Goal: Task Accomplishment & Management: Manage account settings

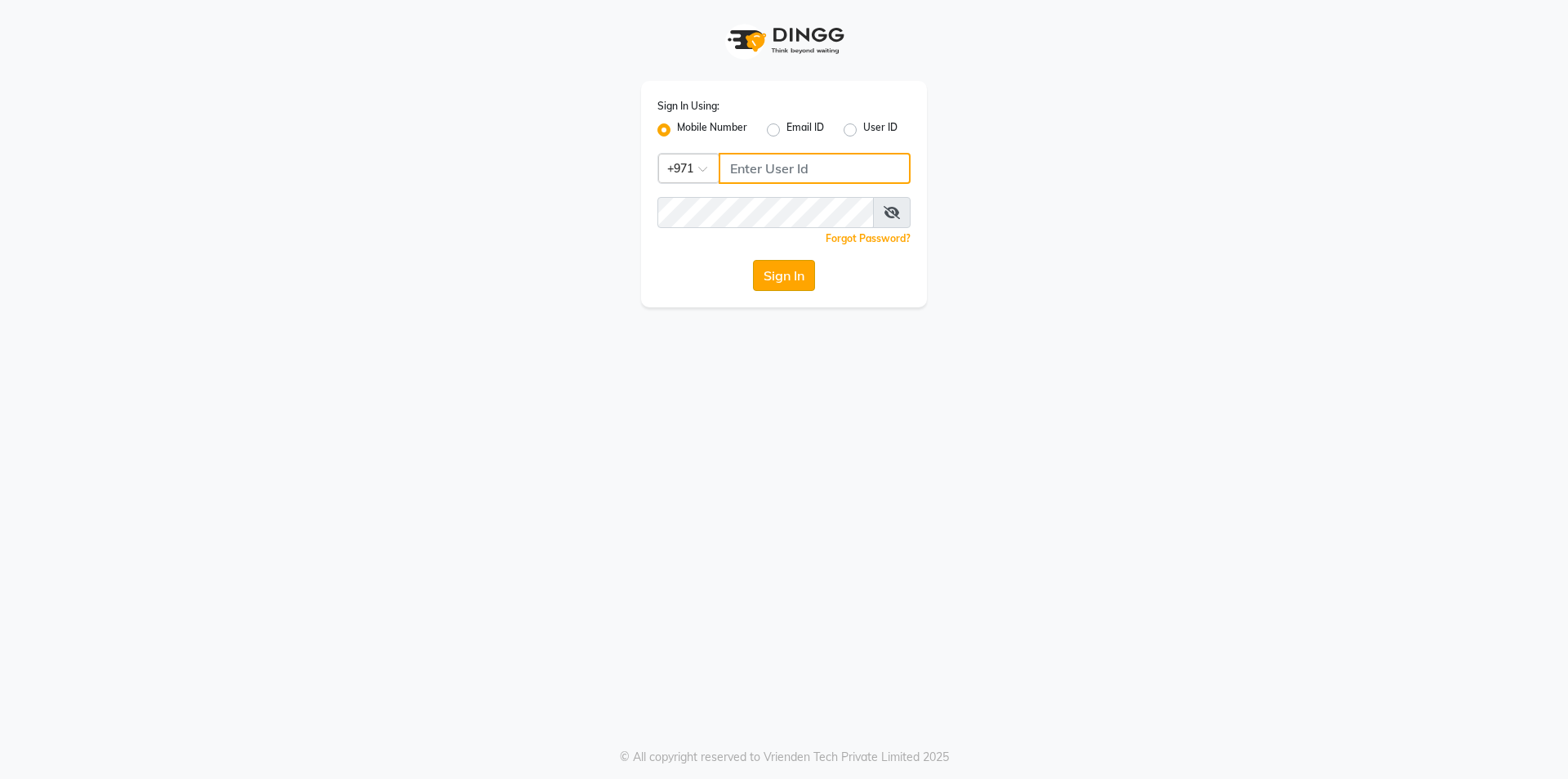
type input "502368109"
click at [768, 270] on button "Sign In" at bounding box center [784, 276] width 62 height 31
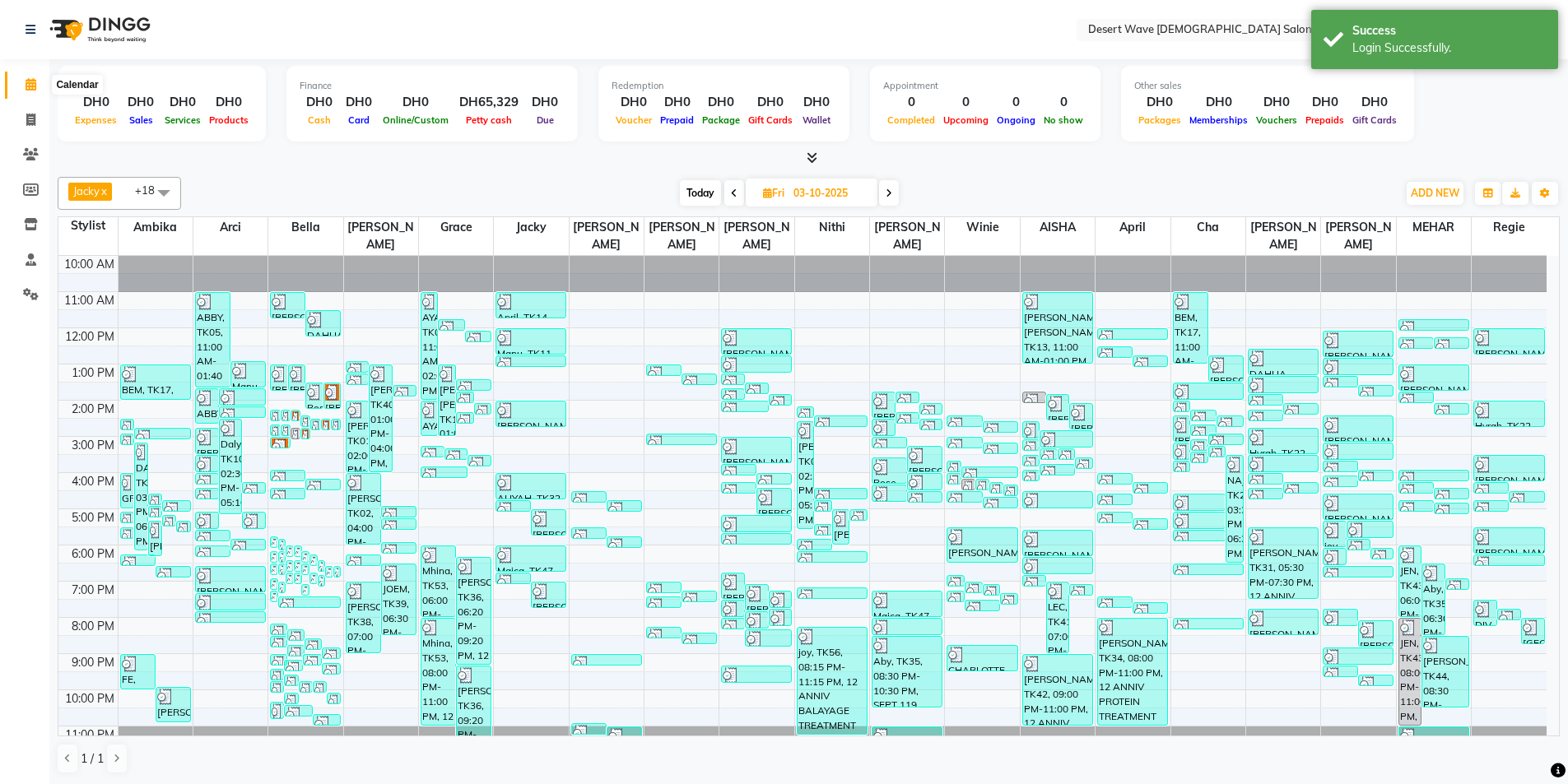
click at [35, 83] on icon at bounding box center [30, 84] width 11 height 13
click at [35, 121] on icon at bounding box center [30, 120] width 9 height 13
select select "6563"
select select "service"
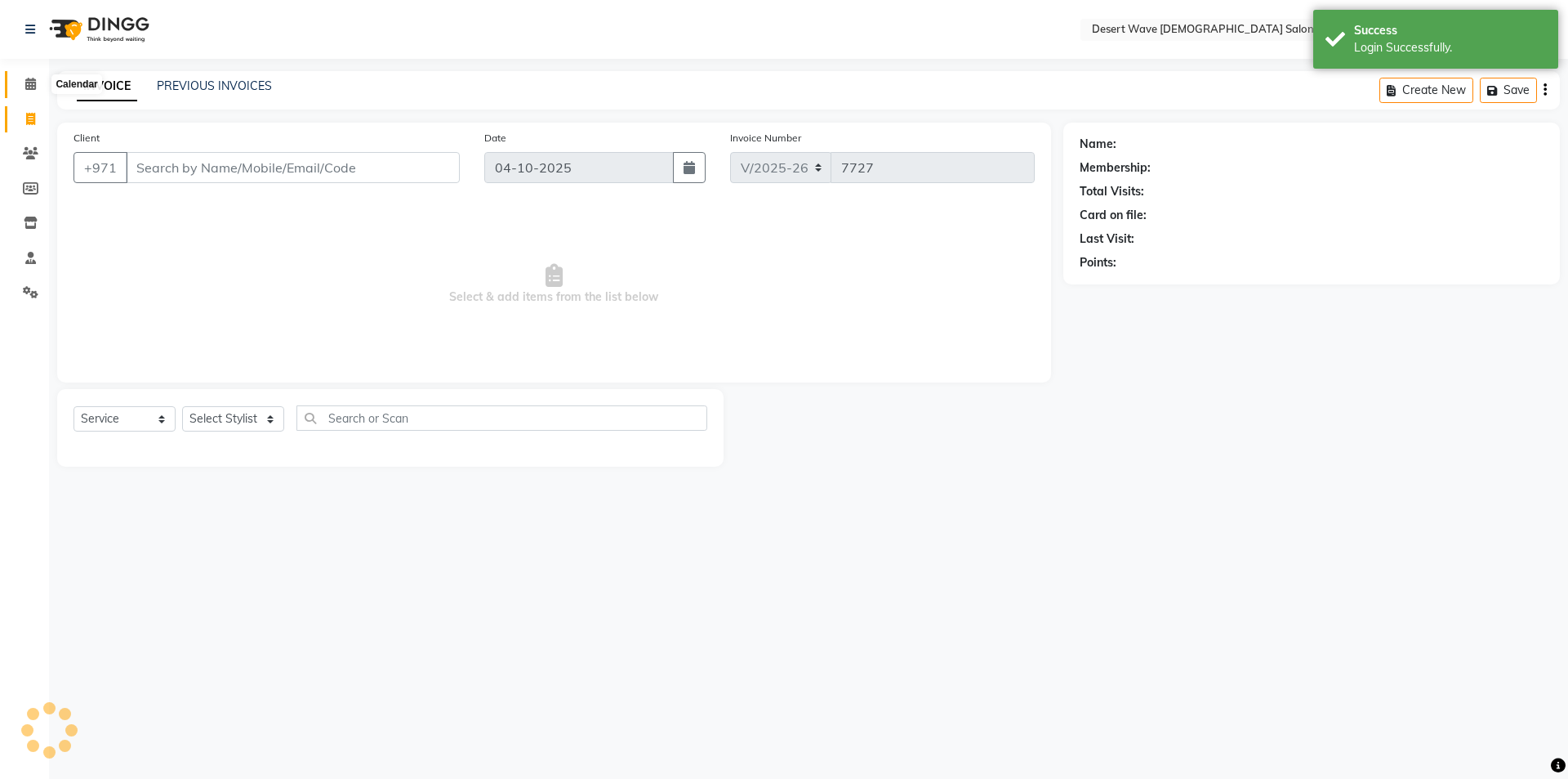
click at [32, 87] on icon at bounding box center [30, 84] width 11 height 13
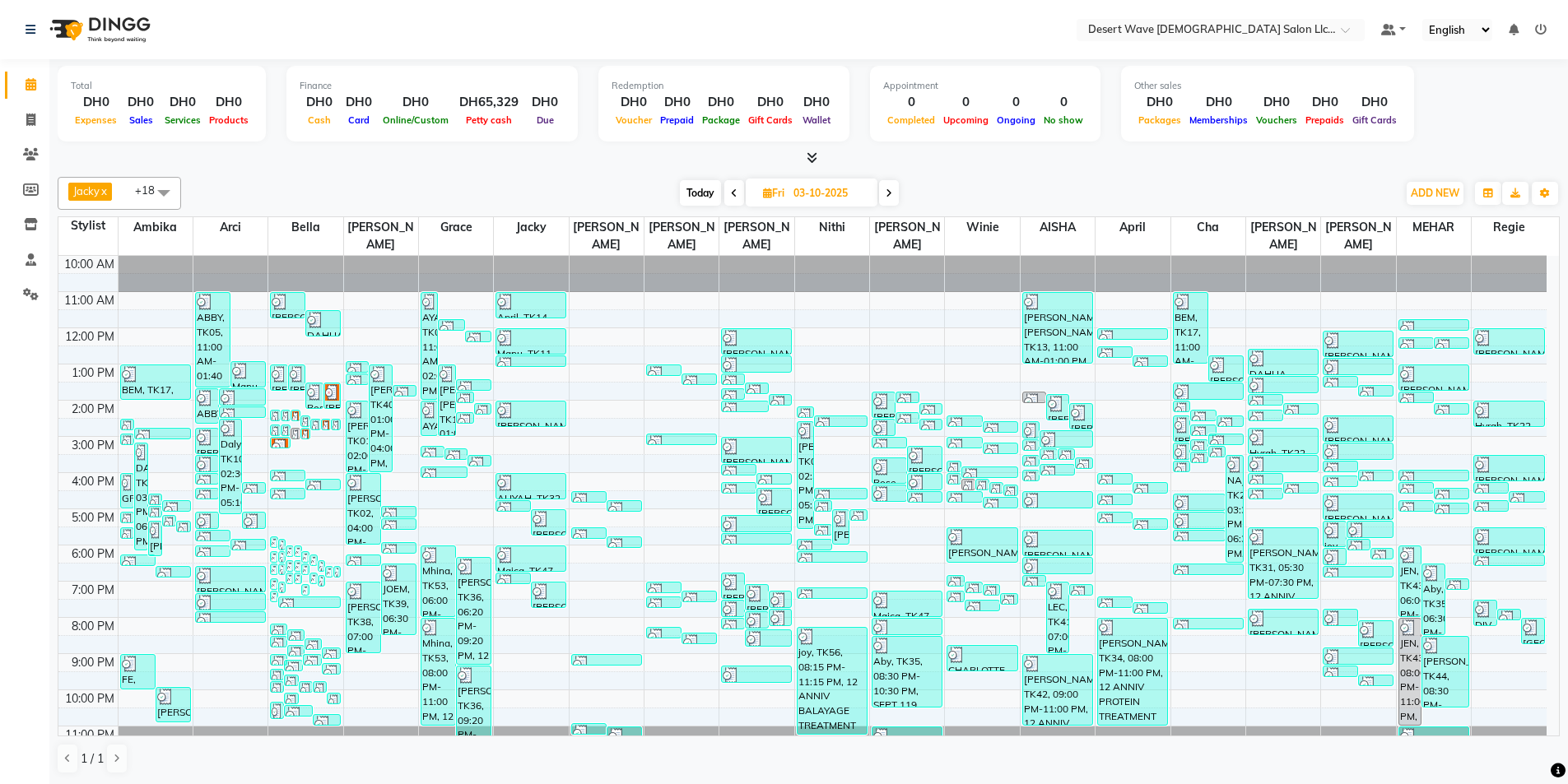
click at [894, 192] on span at bounding box center [889, 193] width 20 height 26
type input "04-10-2025"
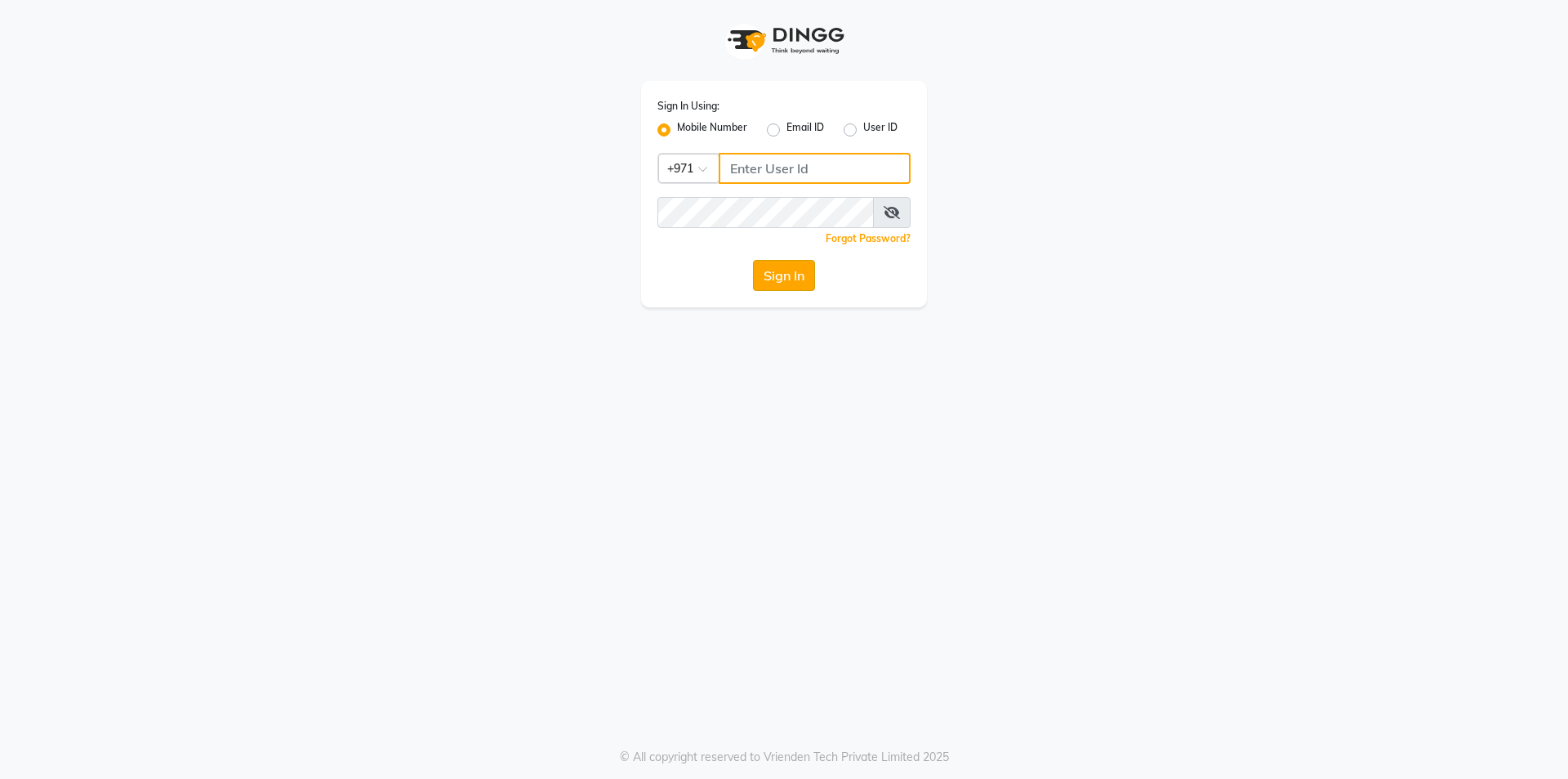
type input "502368109"
click at [793, 280] on button "Sign In" at bounding box center [784, 276] width 62 height 31
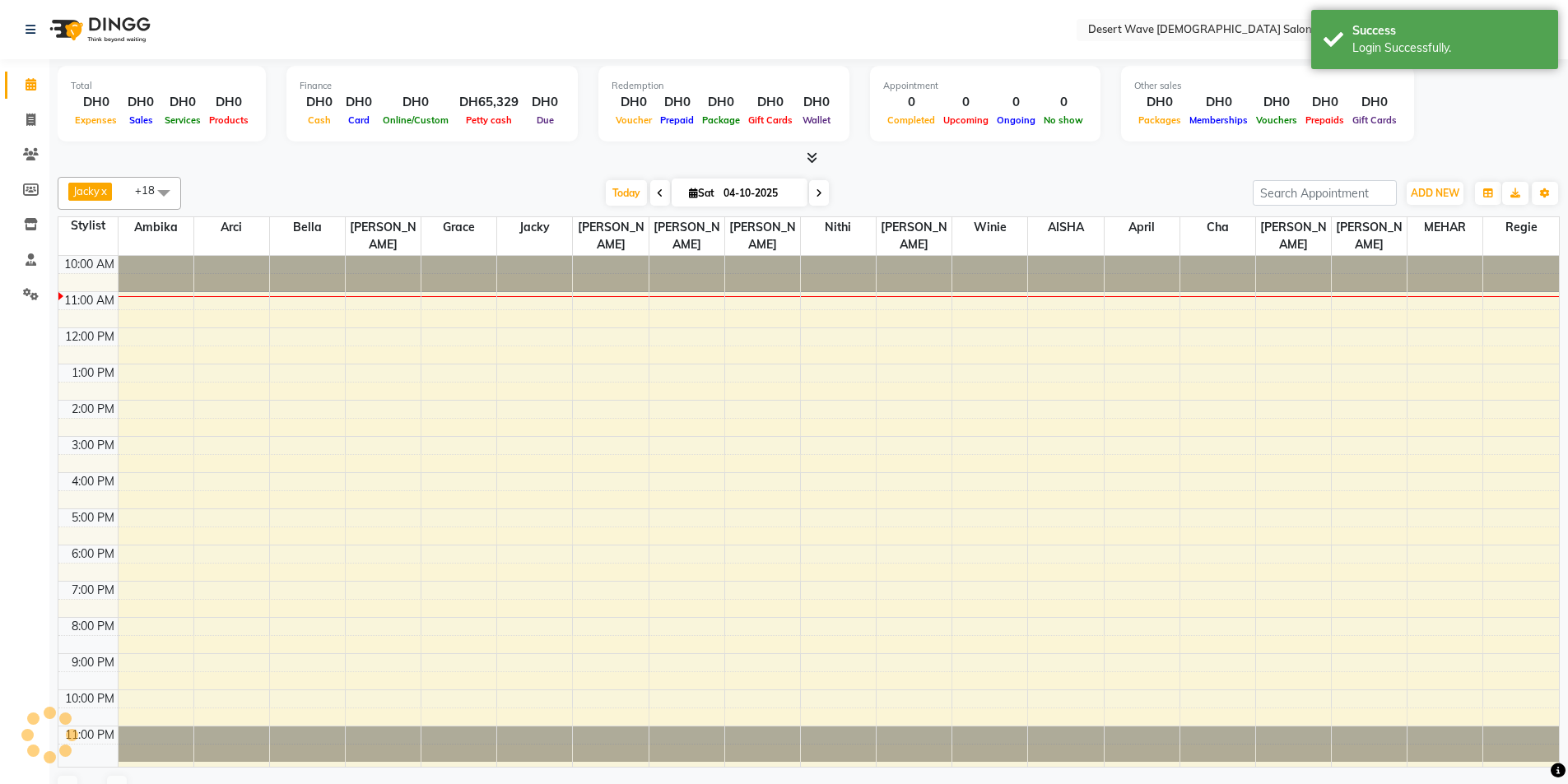
select select "en"
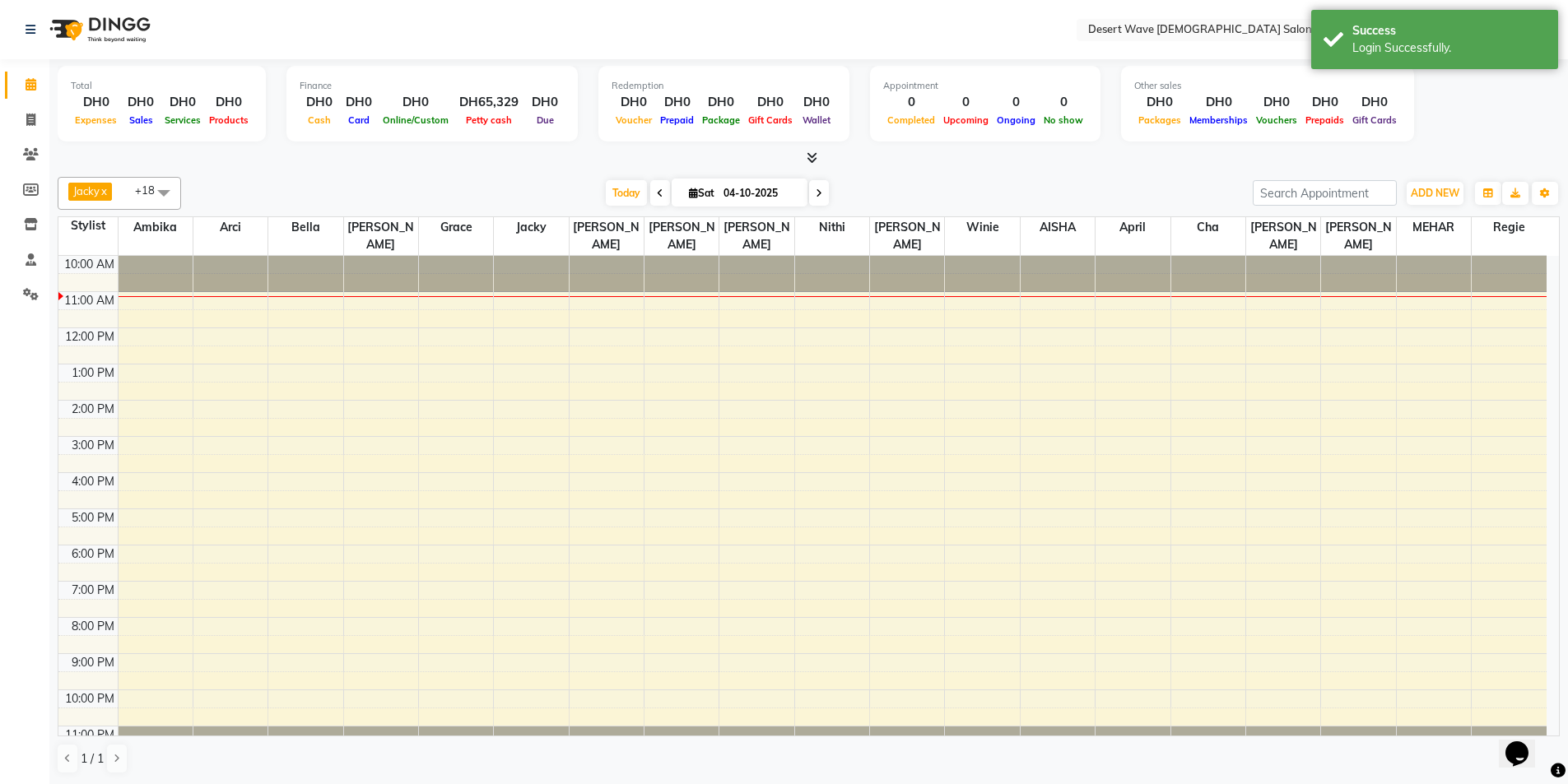
click at [20, 139] on li "Clients" at bounding box center [25, 155] width 49 height 35
click at [27, 151] on icon at bounding box center [30, 154] width 16 height 13
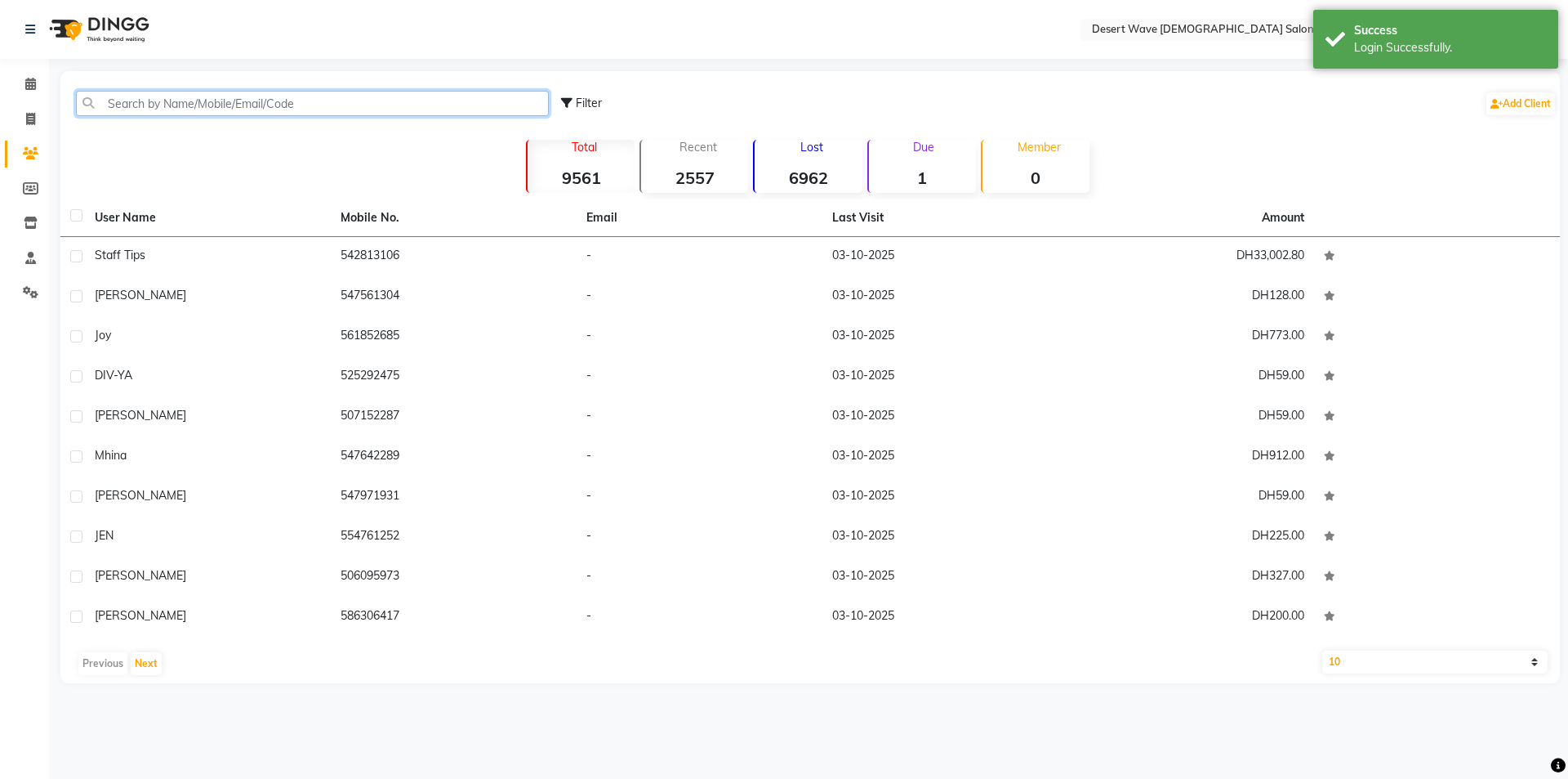
click at [195, 104] on input "text" at bounding box center [312, 103] width 473 height 25
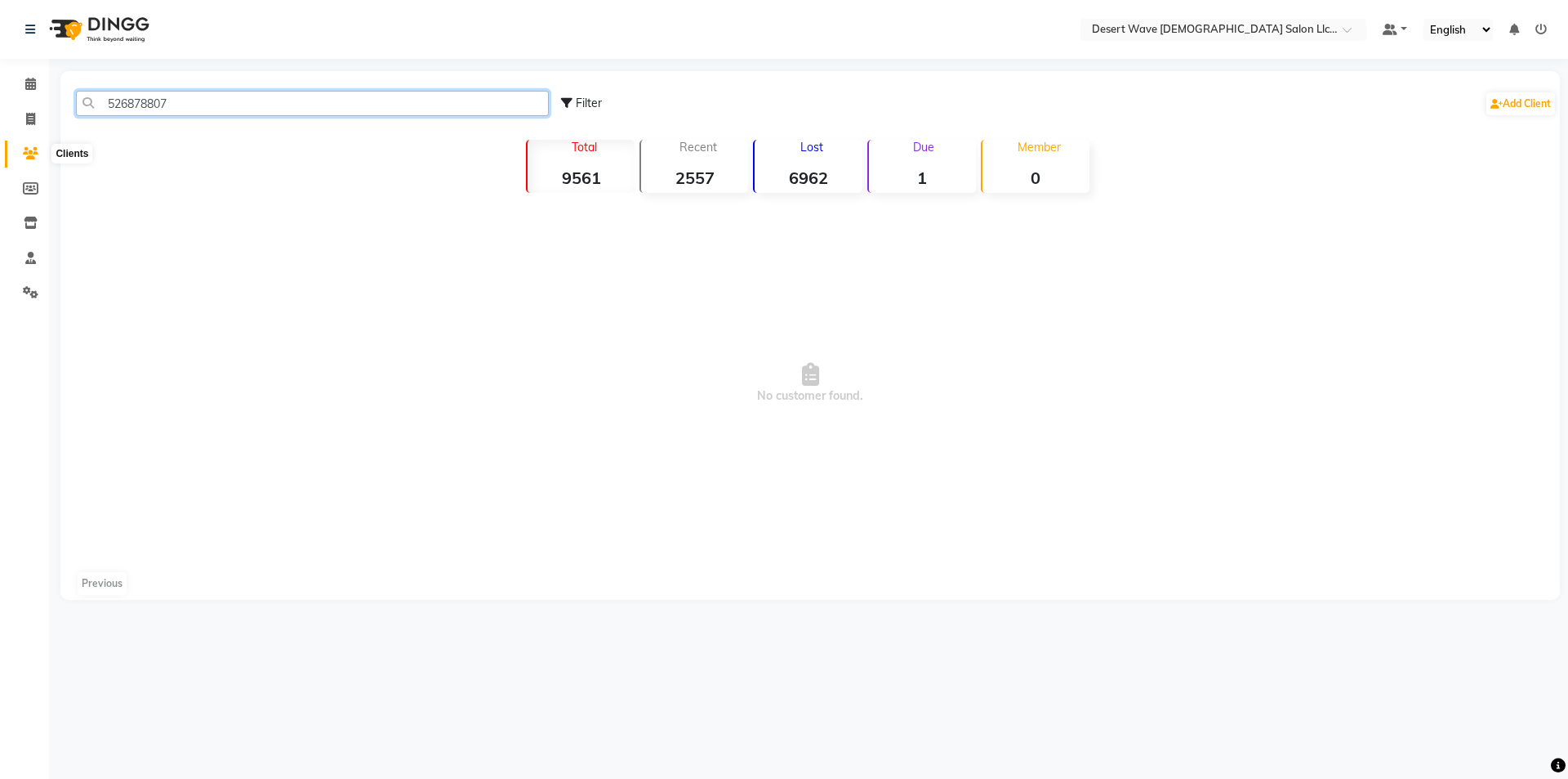
type input "526878807"
click at [37, 149] on icon at bounding box center [30, 153] width 16 height 13
click at [24, 117] on span at bounding box center [30, 119] width 28 height 19
select select "service"
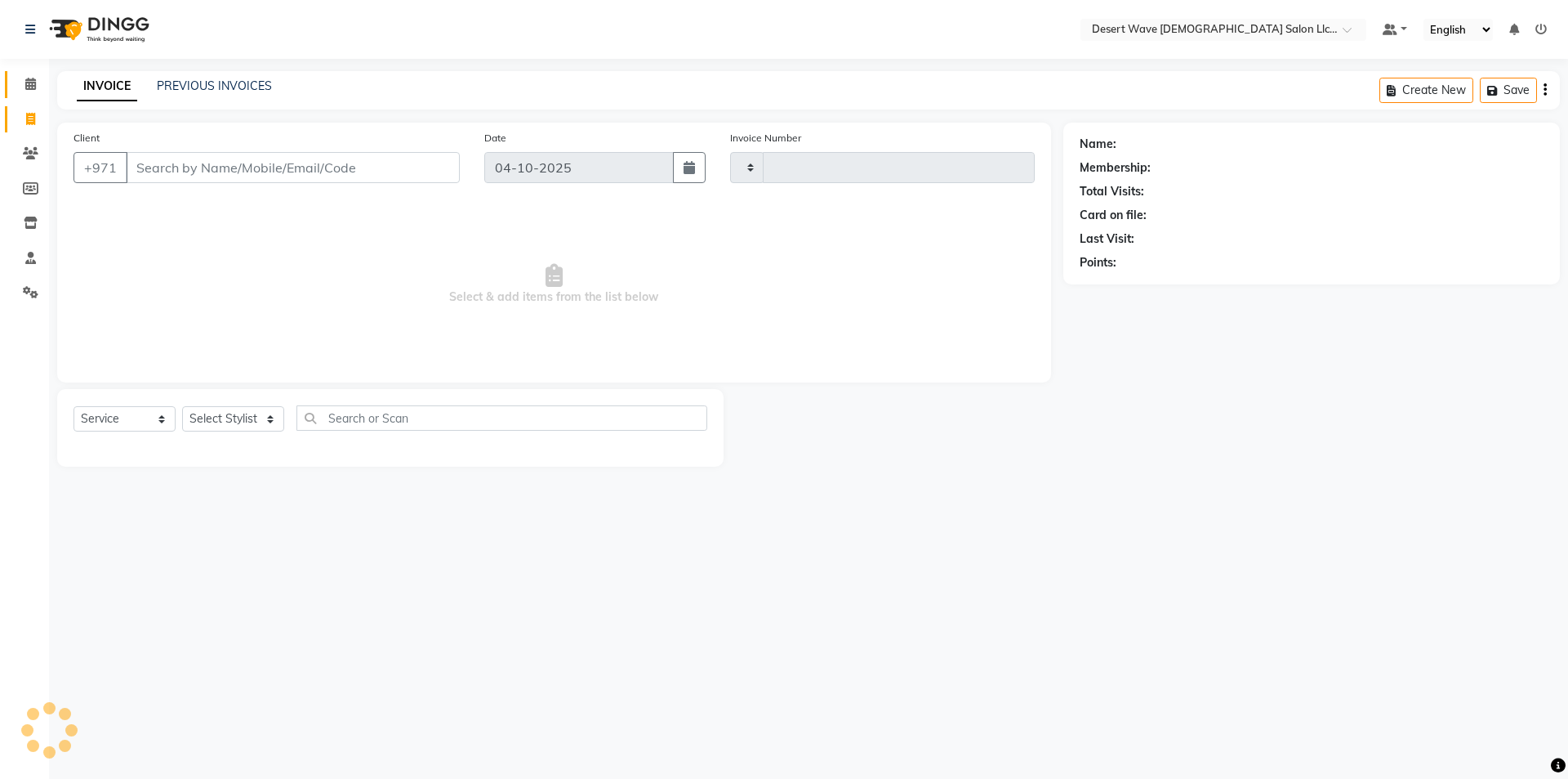
type input "7727"
select select "6563"
click at [27, 88] on icon at bounding box center [30, 84] width 11 height 13
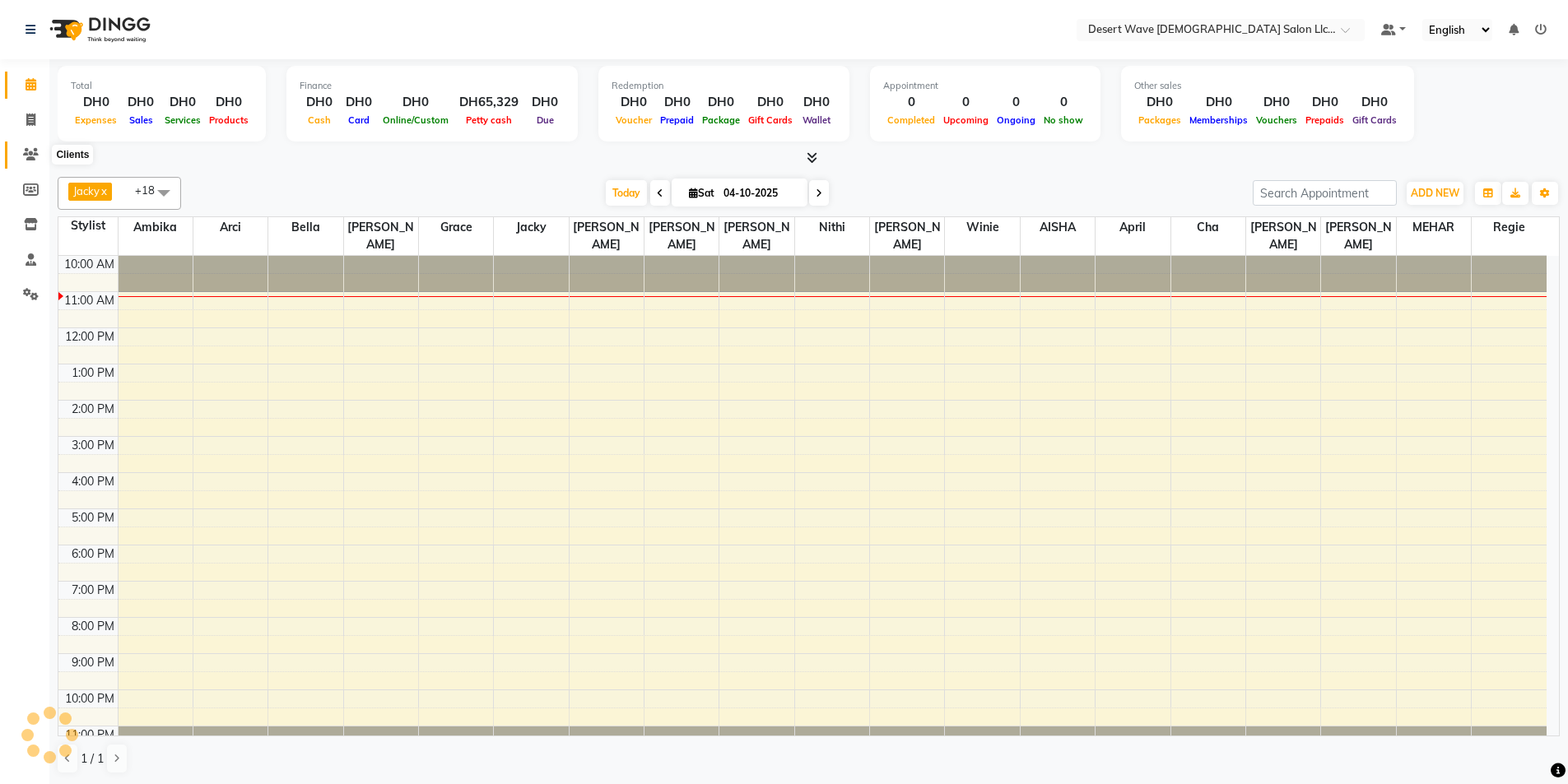
click at [27, 151] on icon at bounding box center [30, 154] width 16 height 13
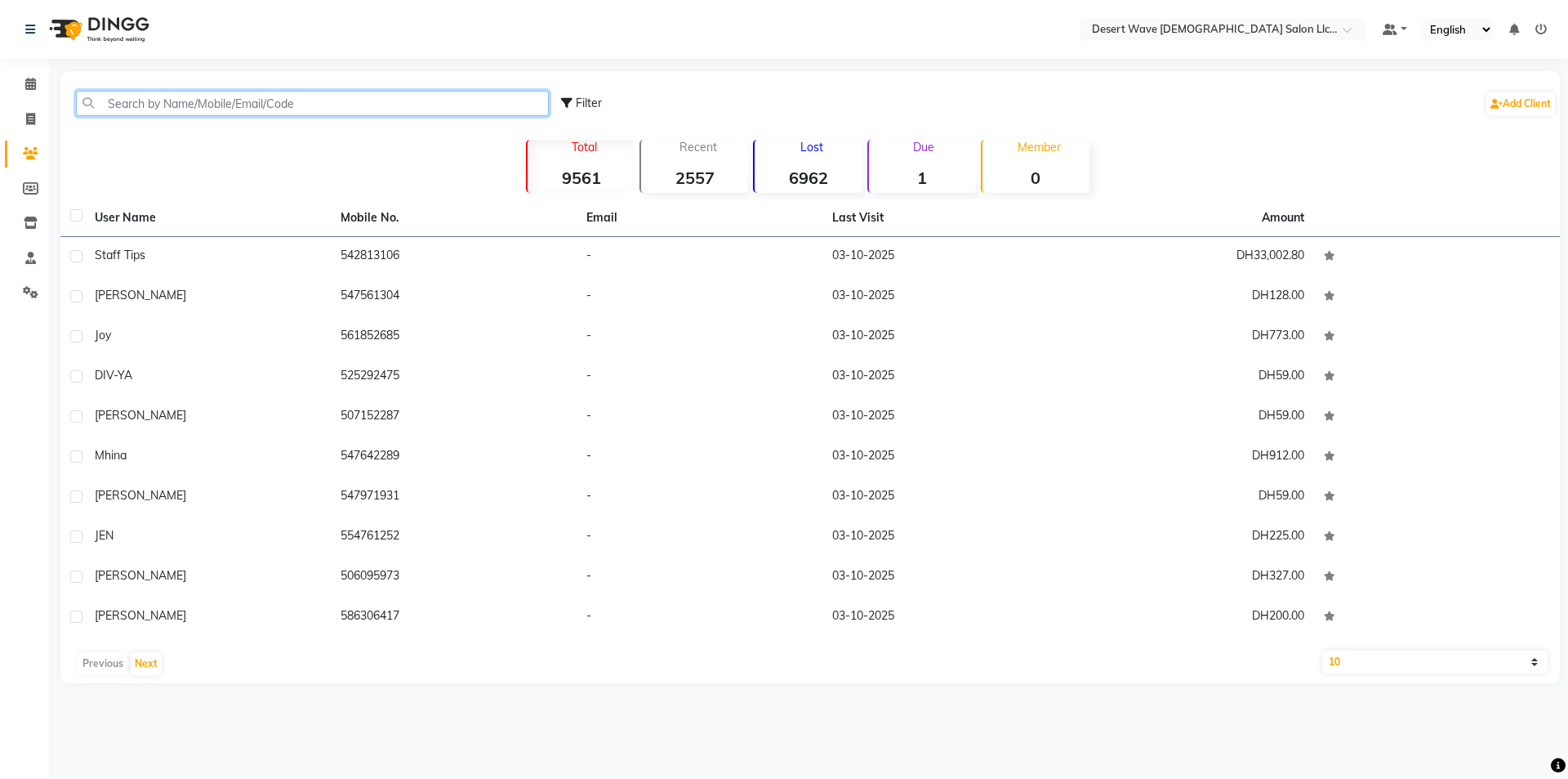
click at [218, 103] on input "text" at bounding box center [312, 103] width 473 height 25
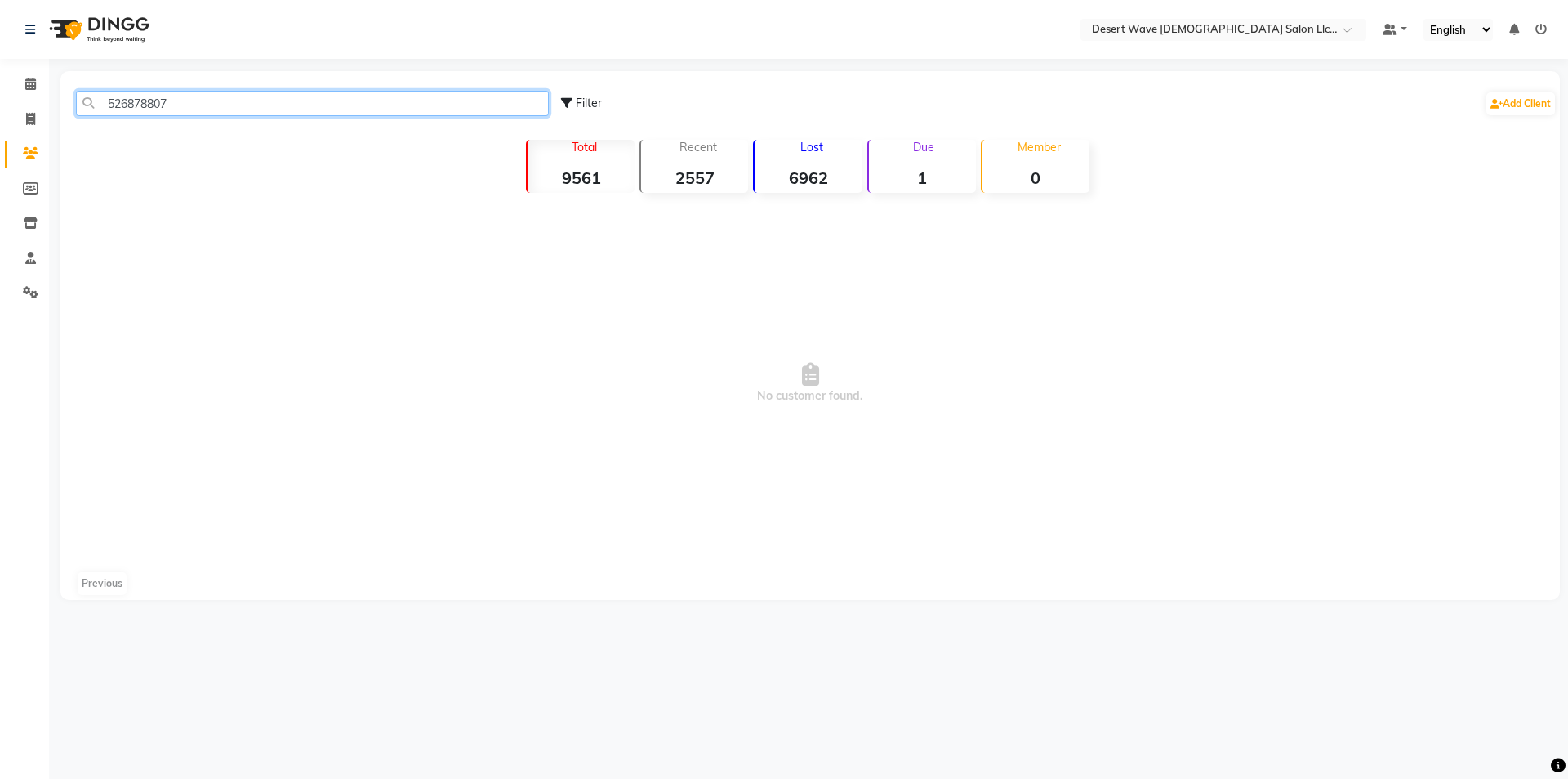
type input "526878807"
